Goal: Communication & Community: Answer question/provide support

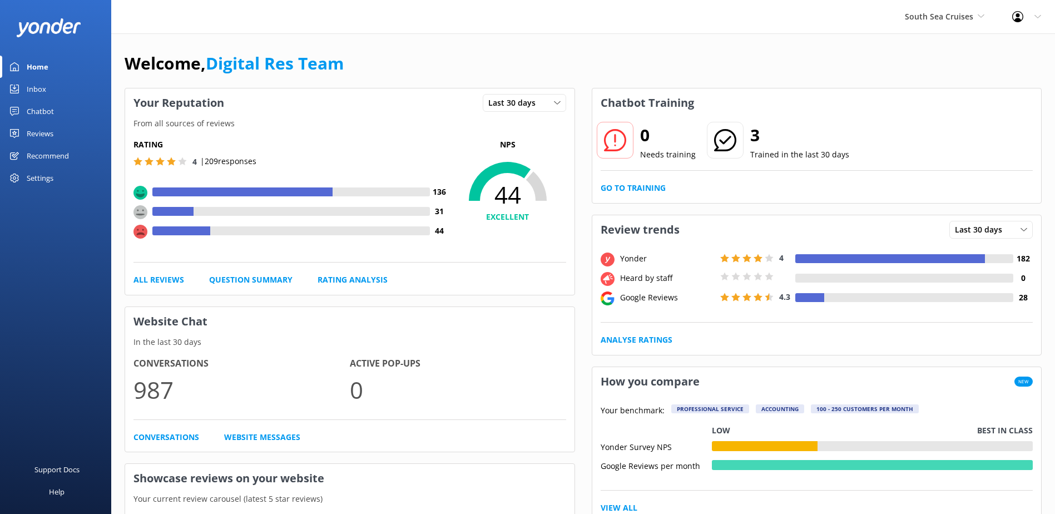
click at [34, 90] on div "Inbox" at bounding box center [36, 89] width 19 height 22
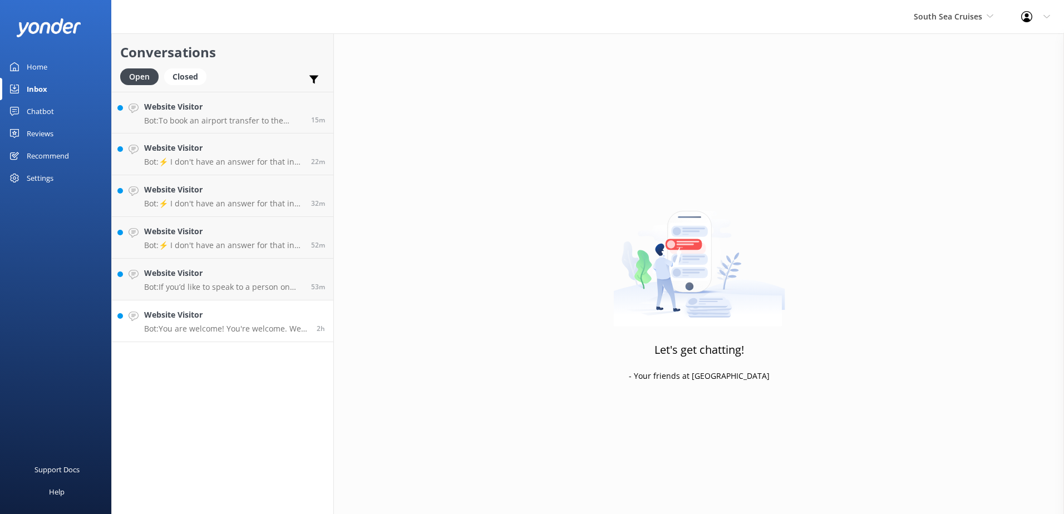
click at [244, 314] on h4 "Website Visitor" at bounding box center [226, 315] width 164 height 12
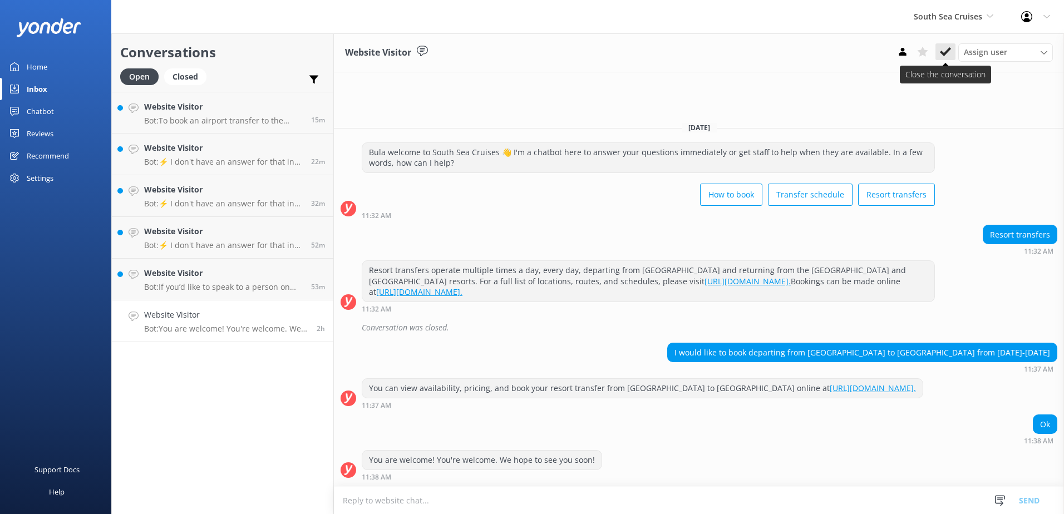
click at [942, 52] on use at bounding box center [945, 51] width 11 height 9
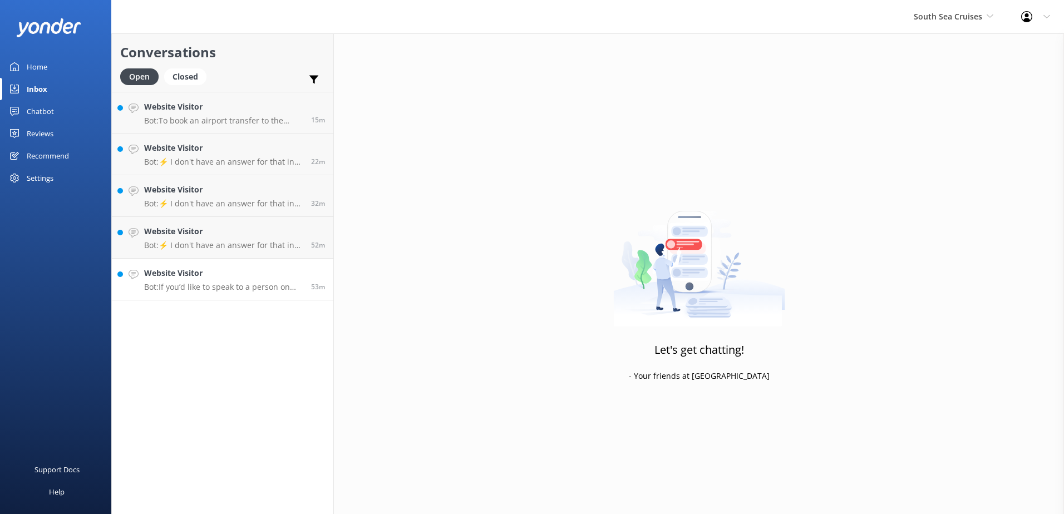
click at [244, 274] on h4 "Website Visitor" at bounding box center [223, 273] width 159 height 12
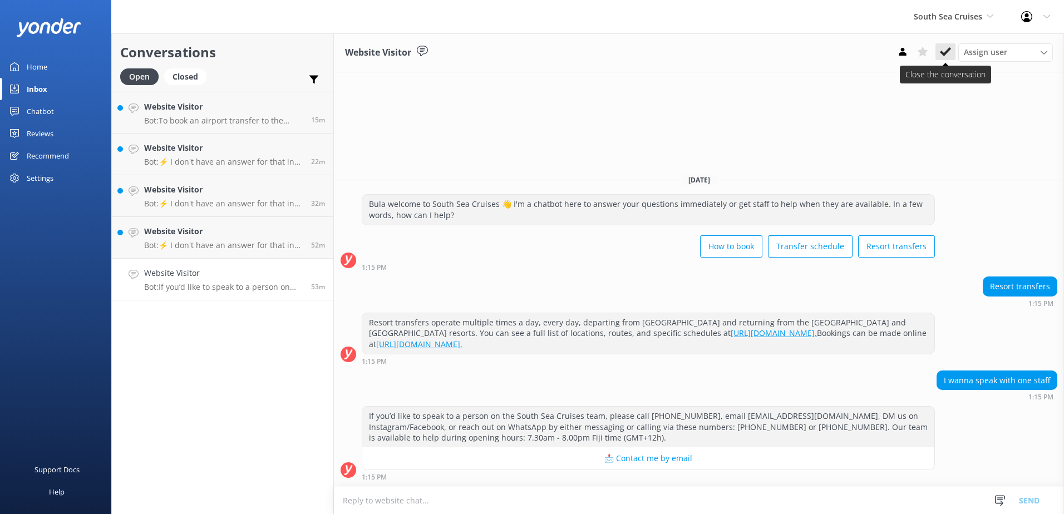
click at [942, 51] on icon at bounding box center [945, 51] width 11 height 11
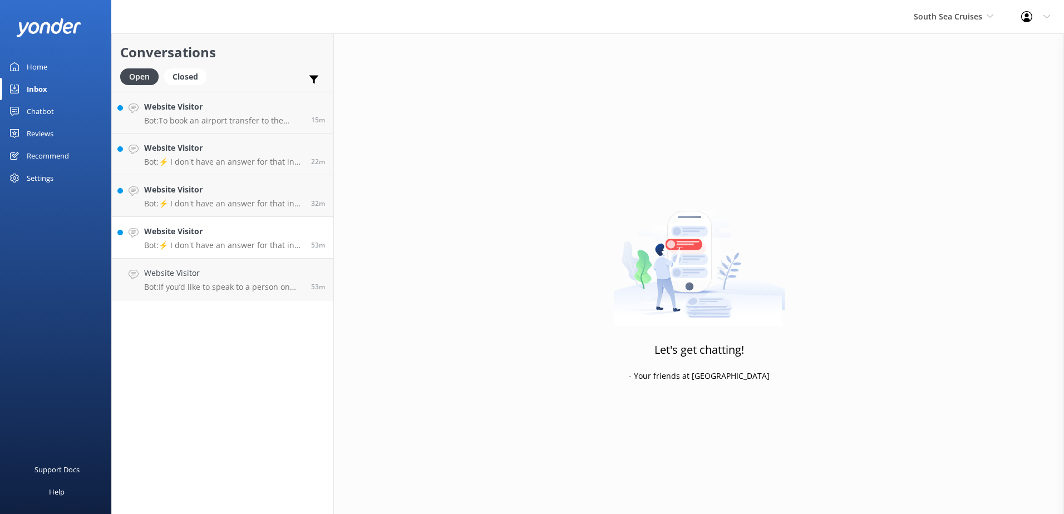
click at [259, 230] on h4 "Website Visitor" at bounding box center [223, 231] width 159 height 12
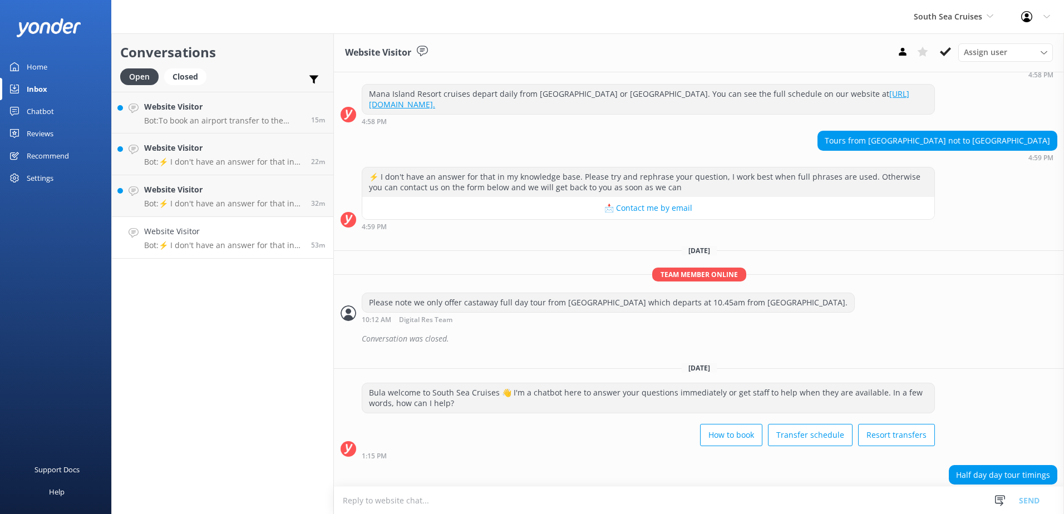
scroll to position [291, 0]
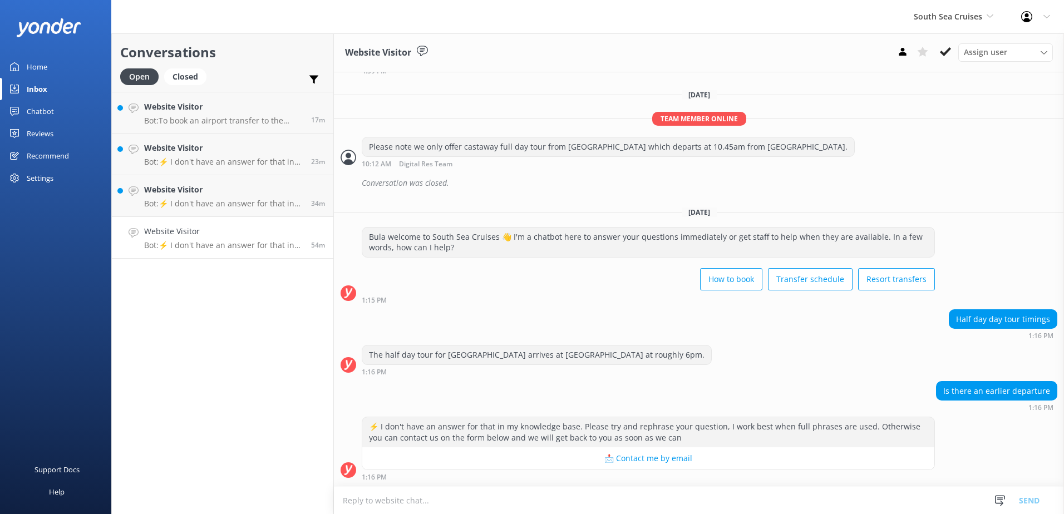
click at [421, 498] on textarea at bounding box center [699, 500] width 730 height 27
paste textarea "DEPARTURES & ARRIVALS: 1. For guests staying in the [GEOGRAPHIC_DATA]/[GEOGRAPH…"
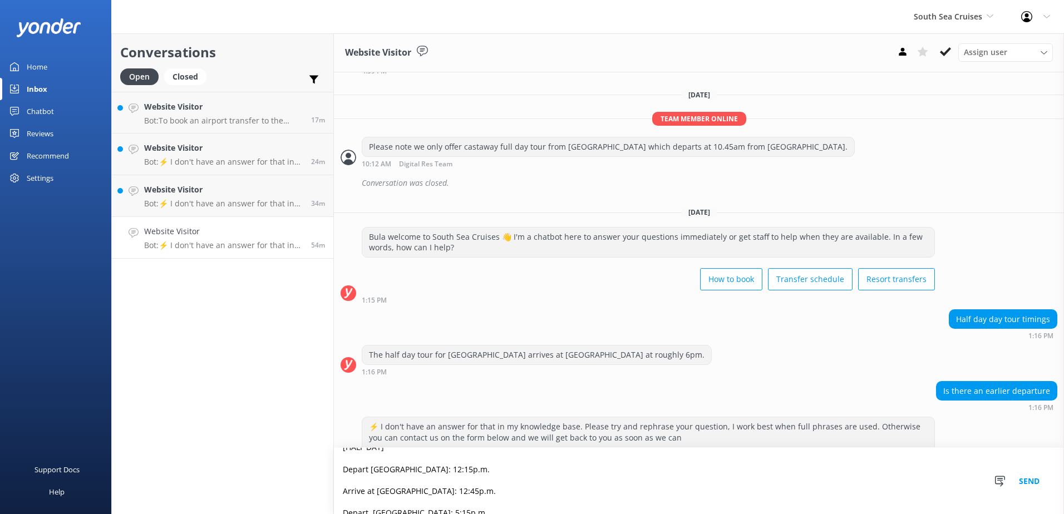
scroll to position [201, 0]
type textarea "DEPARTURES & ARRIVALS: 1. For guests staying in the [GEOGRAPHIC_DATA]/[GEOGRAPH…"
click at [1031, 478] on button "Send" at bounding box center [1029, 481] width 42 height 66
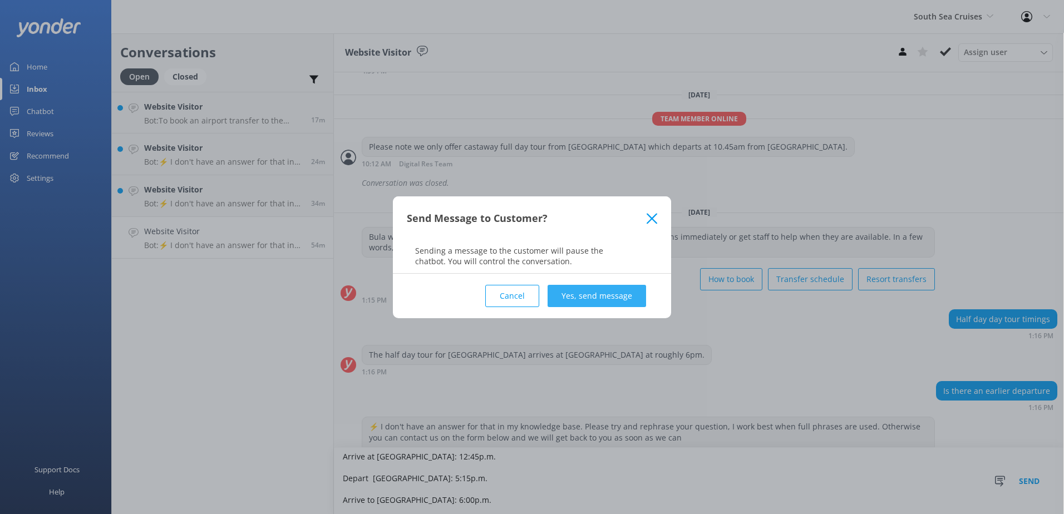
click at [589, 292] on button "Yes, send message" at bounding box center [596, 296] width 98 height 22
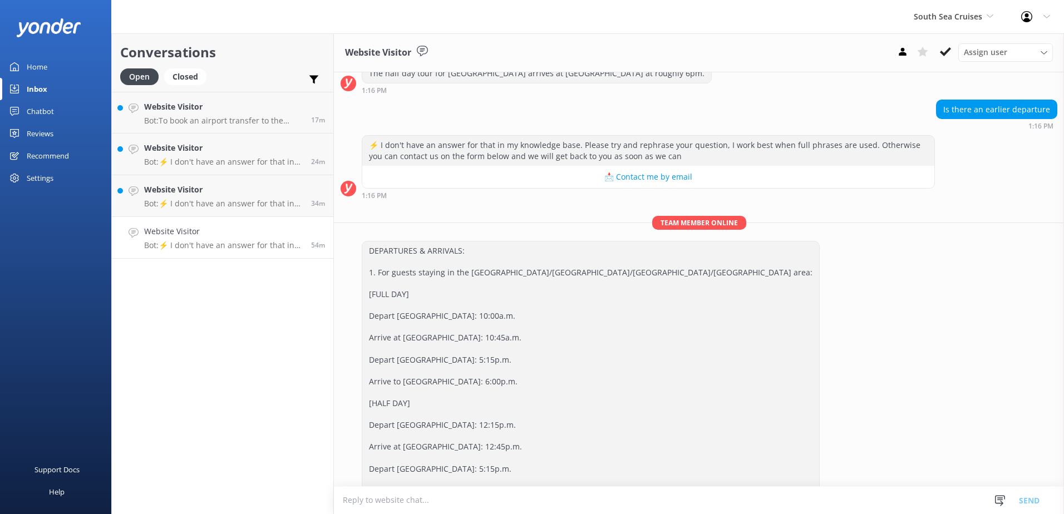
scroll to position [603, 0]
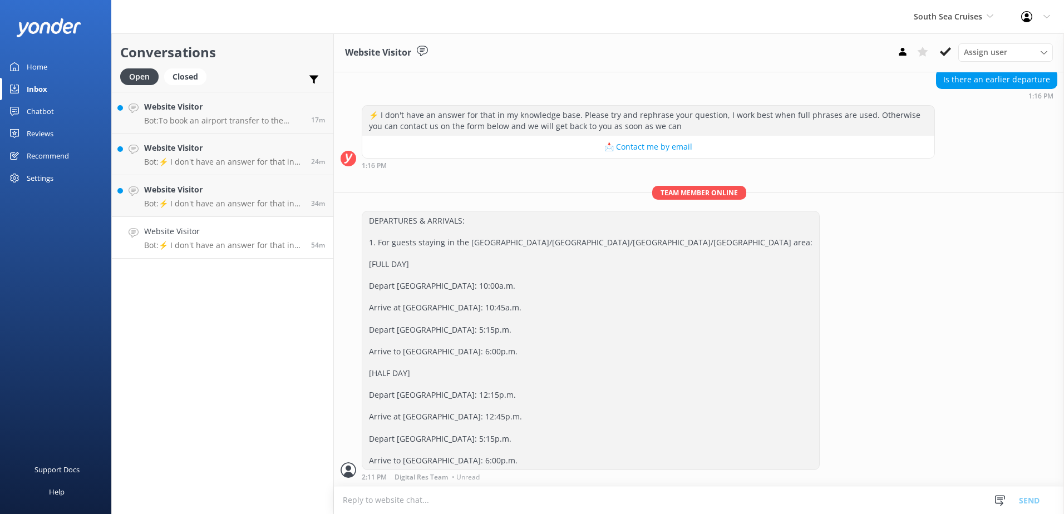
click at [447, 509] on textarea at bounding box center [699, 500] width 730 height 27
paste textarea "DEPARTURES & ARRIVALS: For guests staying in the [GEOGRAPHIC_DATA]/[GEOGRAPHIC_…"
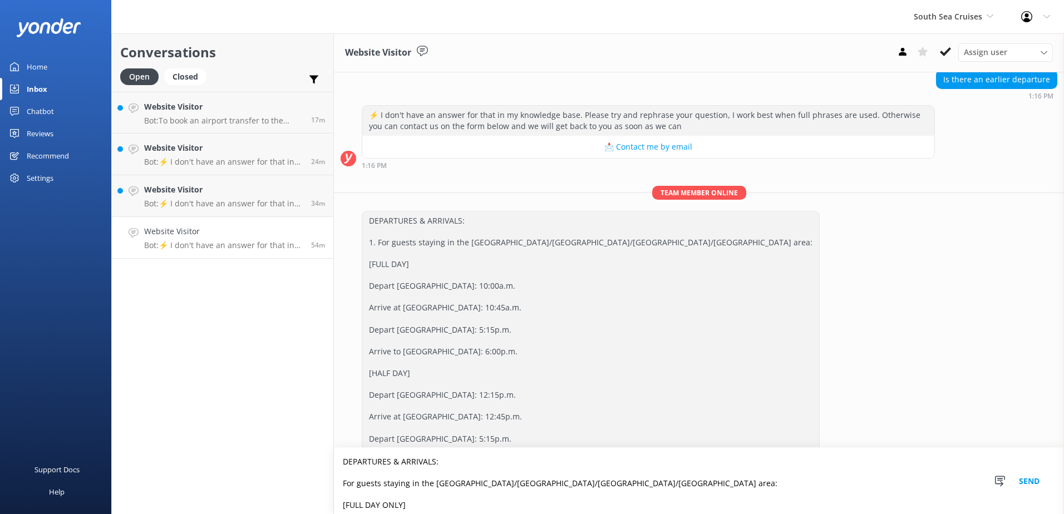
scroll to position [147, 0]
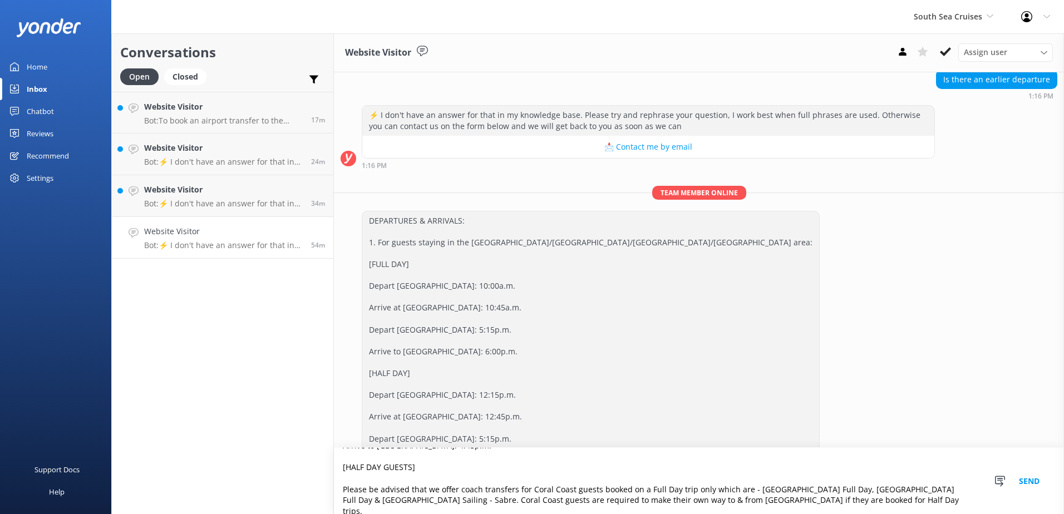
type textarea "DEPARTURES & ARRIVALS: For guests staying in the [GEOGRAPHIC_DATA]/[GEOGRAPHIC_…"
click at [1030, 480] on button "Send" at bounding box center [1029, 481] width 42 height 66
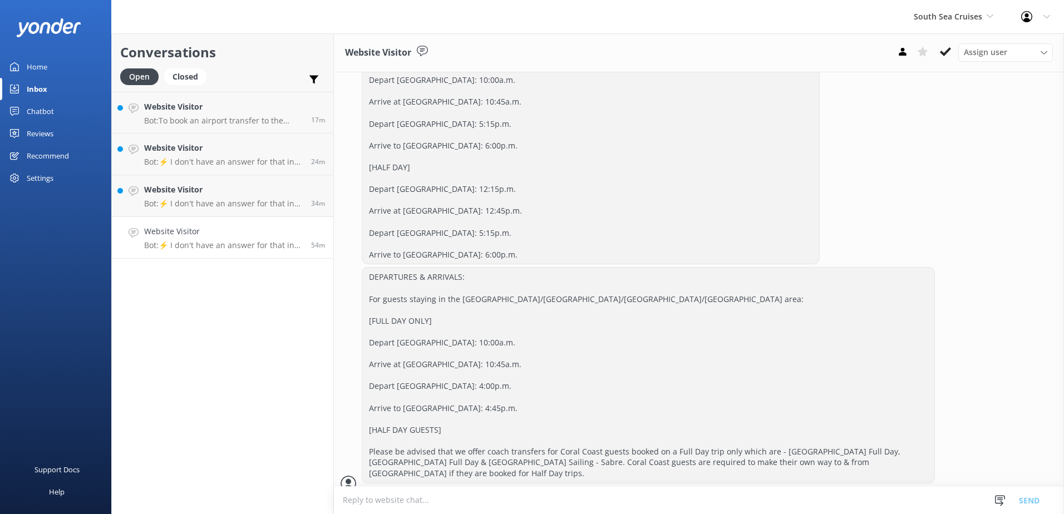
scroll to position [811, 0]
click at [942, 57] on icon at bounding box center [945, 51] width 11 height 11
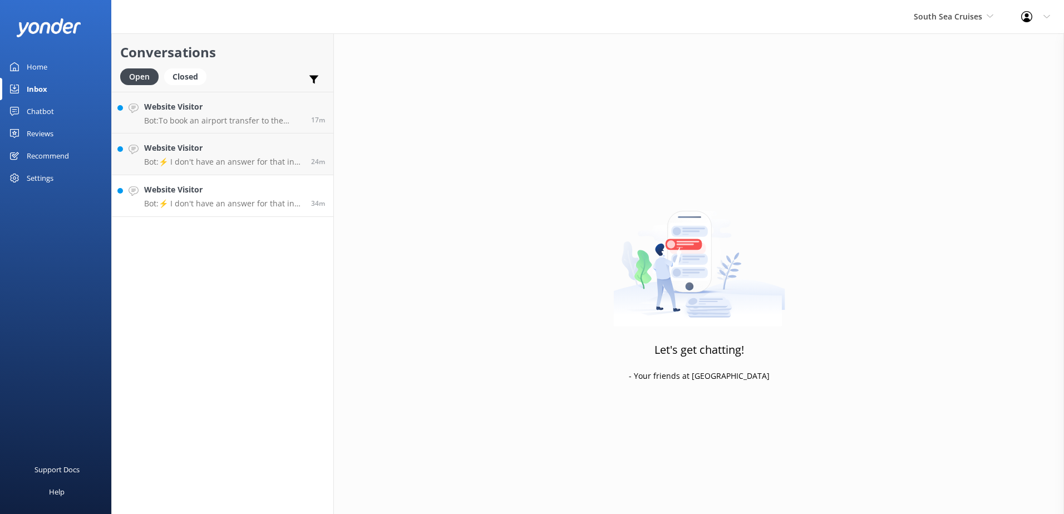
click at [289, 180] on link "Website Visitor Bot: ⚡ I don't have an answer for that in my knowledge base. Pl…" at bounding box center [222, 196] width 221 height 42
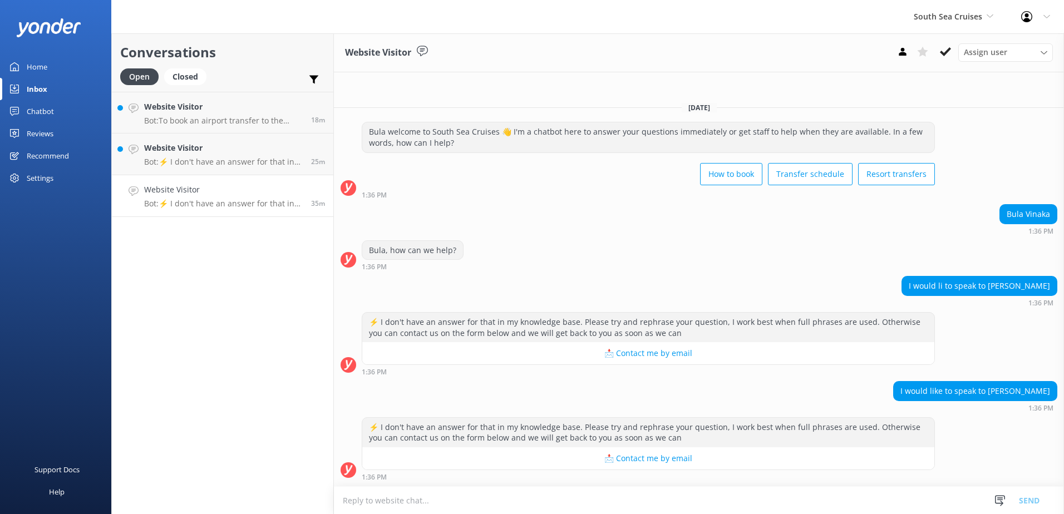
click at [434, 500] on textarea at bounding box center [699, 500] width 730 height 27
paste textarea "Please contact & liaise directly with our South Sea Cruises Reservations team, …"
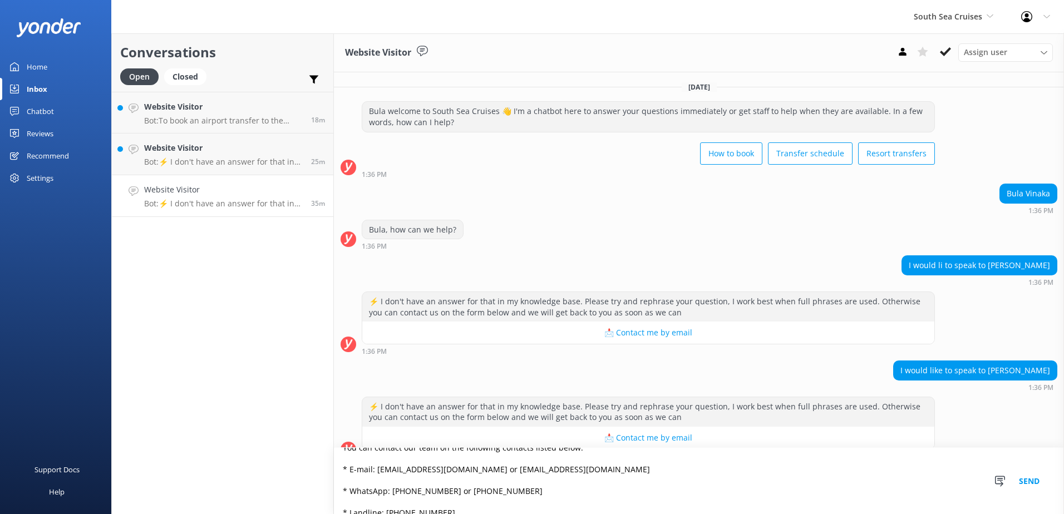
scroll to position [81, 0]
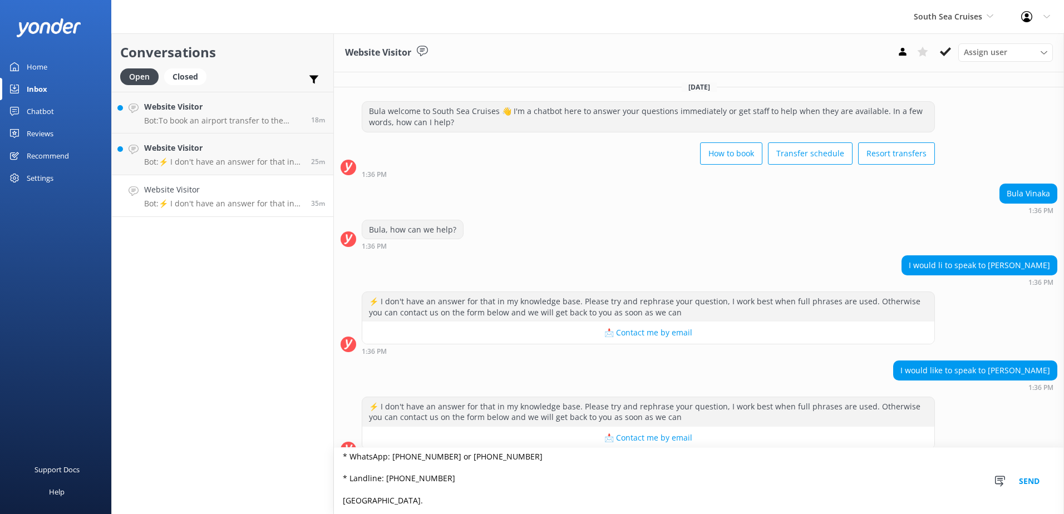
type textarea "Please contact & liaise directly with our South Sea Cruises Reservations team, …"
click at [1026, 479] on button "Send" at bounding box center [1029, 481] width 42 height 66
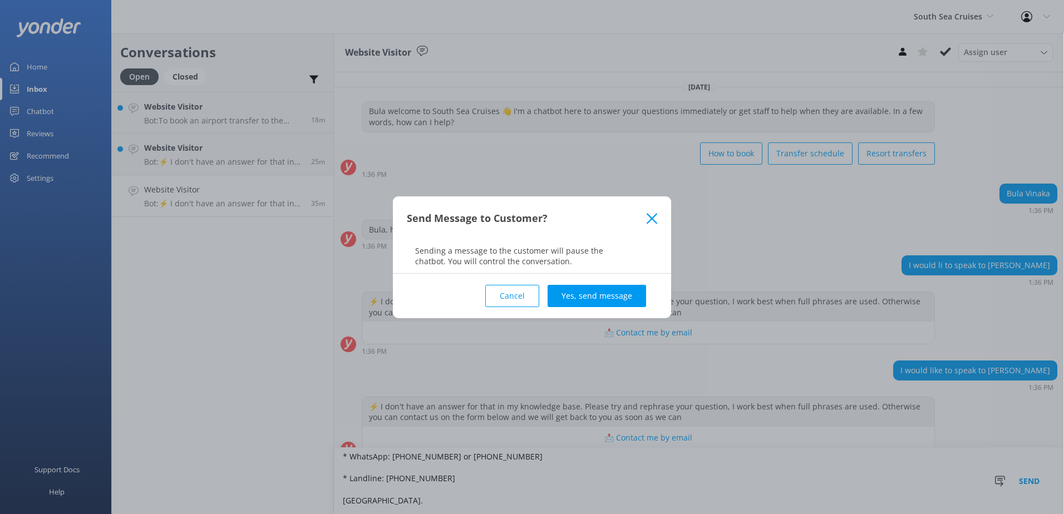
click at [591, 296] on button "Yes, send message" at bounding box center [596, 296] width 98 height 22
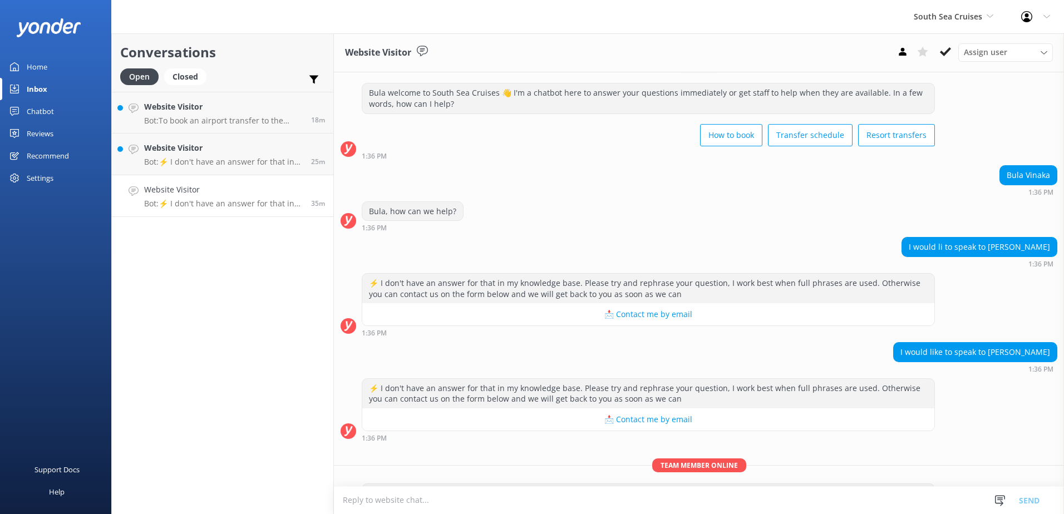
scroll to position [171, 0]
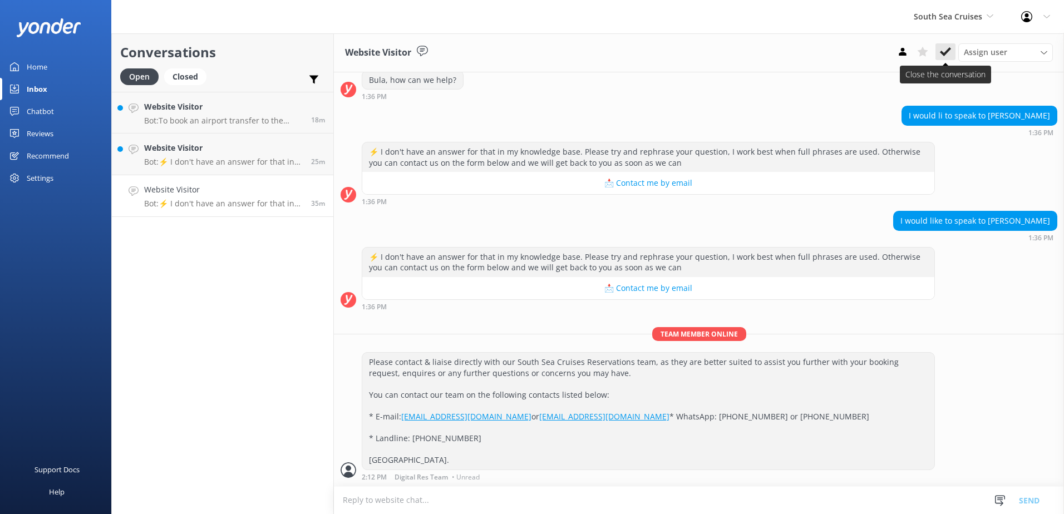
click at [944, 53] on use at bounding box center [945, 51] width 11 height 9
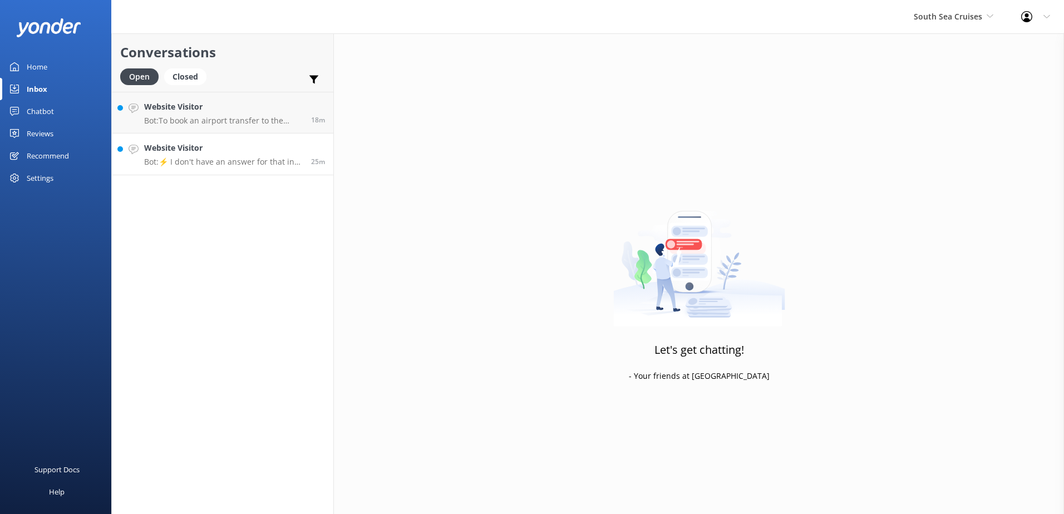
click at [254, 149] on h4 "Website Visitor" at bounding box center [223, 148] width 159 height 12
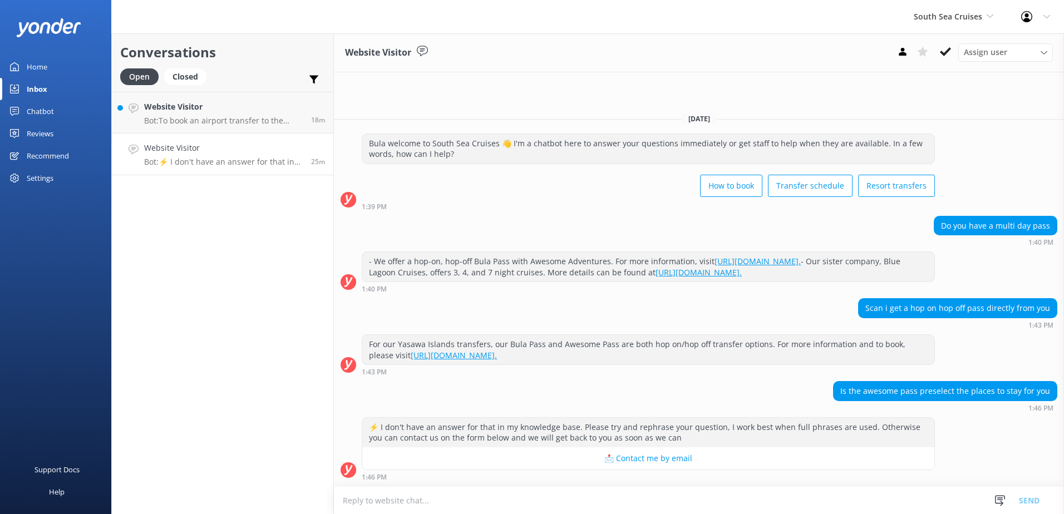
click at [497, 511] on textarea at bounding box center [699, 500] width 730 height 27
paste textarea "Please contact & liaise directly with our Awesome Adventures Fiji Reservations …"
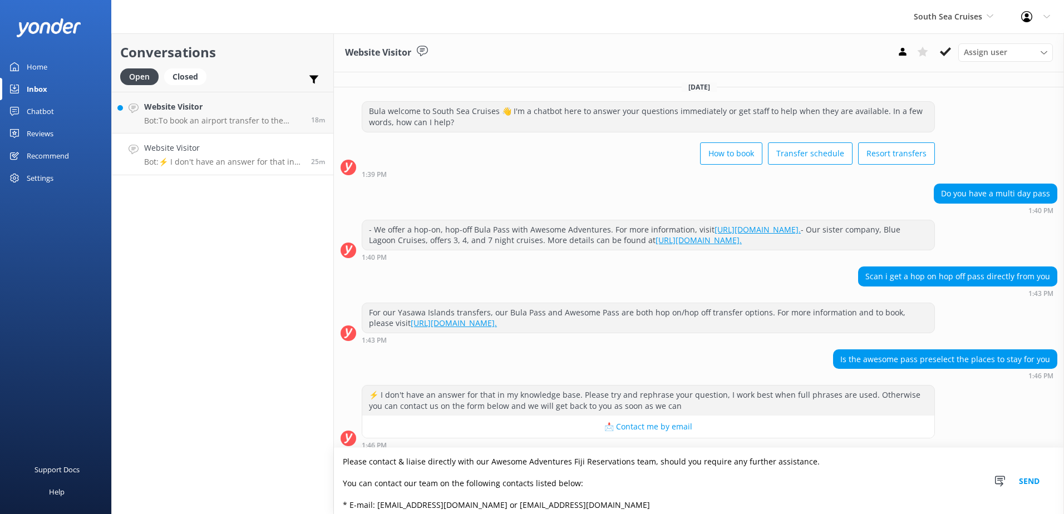
type textarea "Please contact & liaise directly with our Awesome Adventures Fiji Reservations …"
click at [1031, 480] on button "Send" at bounding box center [1029, 481] width 42 height 66
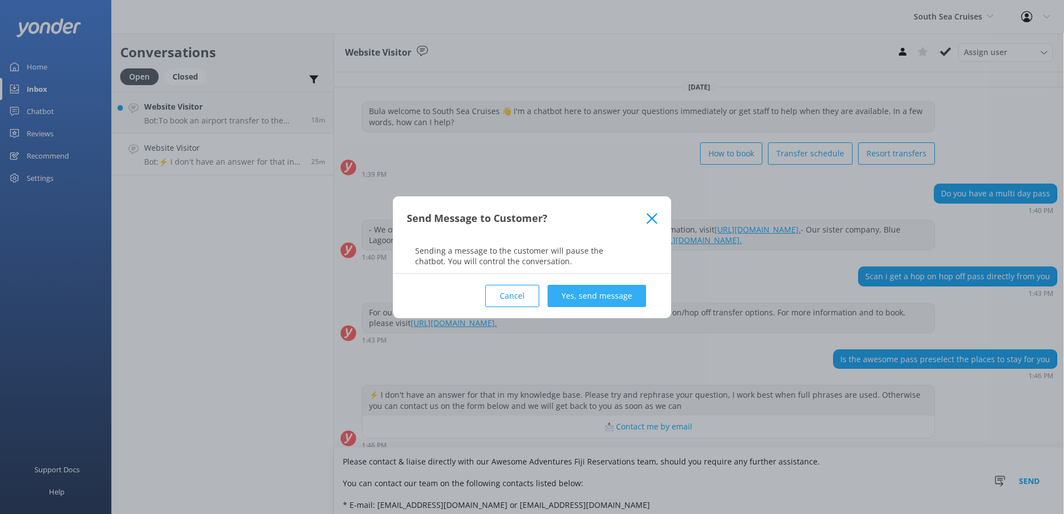
click at [632, 295] on button "Yes, send message" at bounding box center [596, 296] width 98 height 22
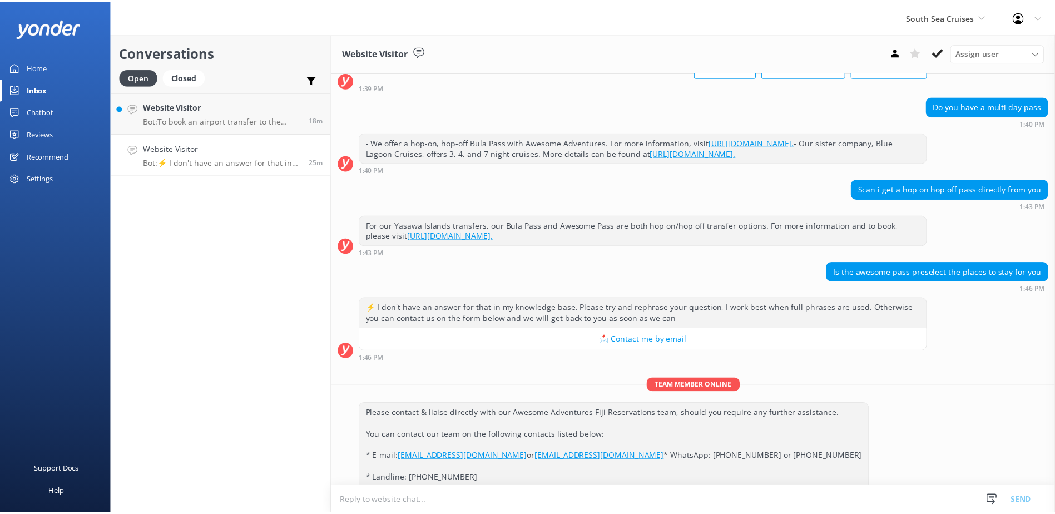
scroll to position [149, 0]
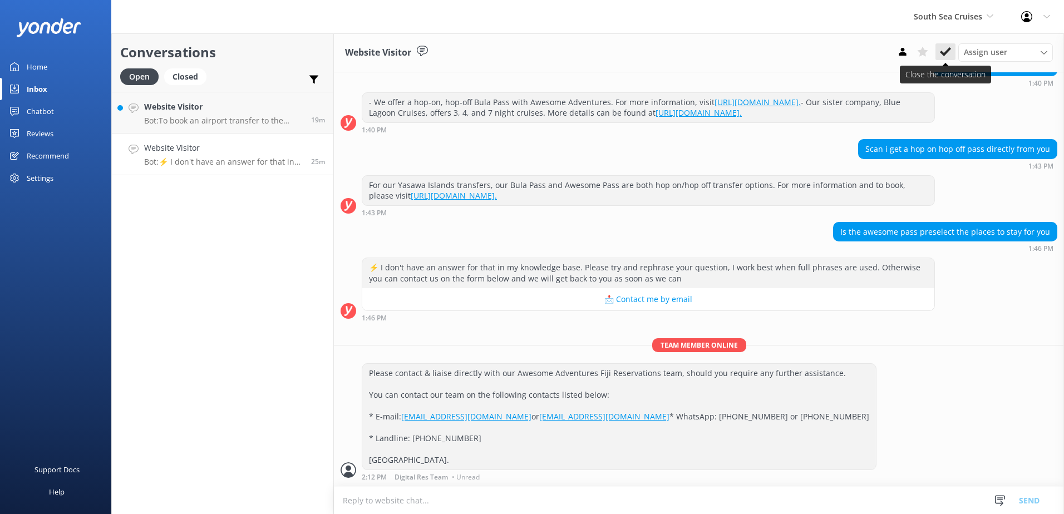
click at [943, 50] on icon at bounding box center [945, 51] width 11 height 11
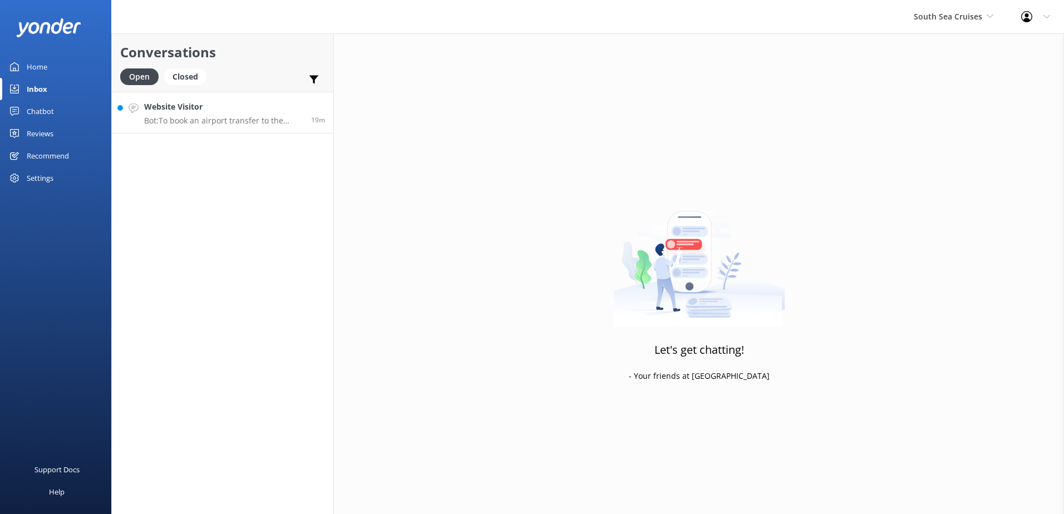
click at [270, 109] on h4 "Website Visitor" at bounding box center [223, 107] width 159 height 12
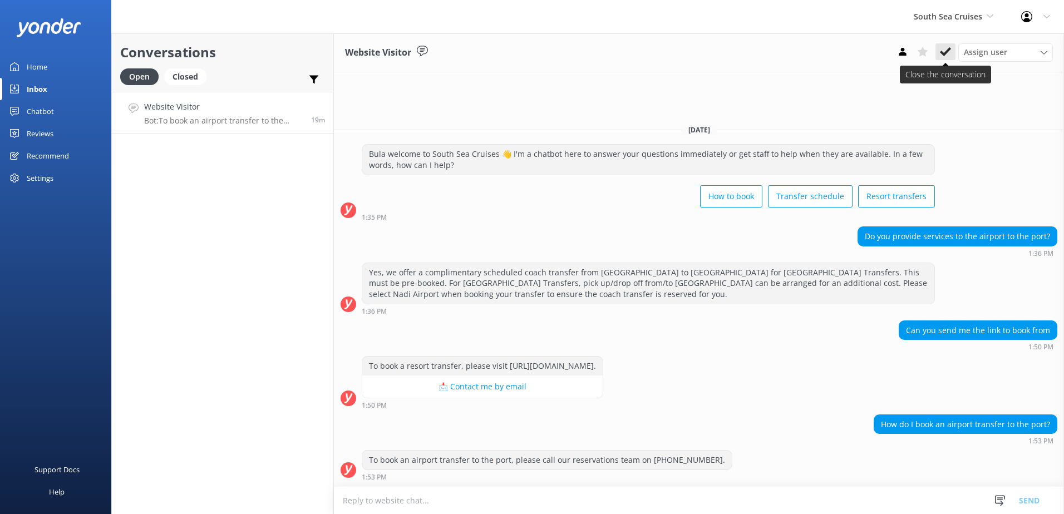
click at [945, 52] on icon at bounding box center [945, 51] width 11 height 11
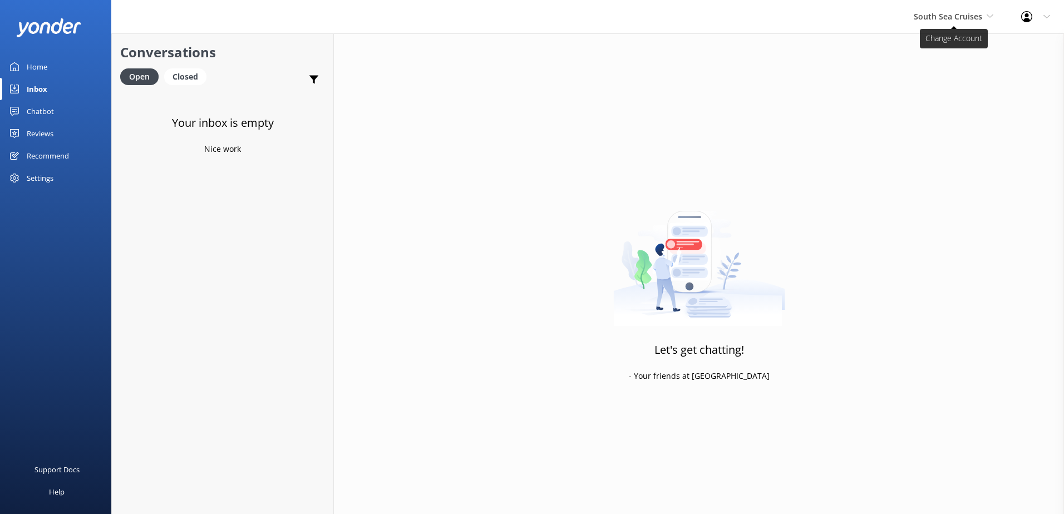
click at [985, 17] on span "South Sea Cruises" at bounding box center [953, 17] width 80 height 12
click at [968, 96] on link "Malamala Beach Club" at bounding box center [955, 100] width 111 height 27
